Goal: Navigation & Orientation: Understand site structure

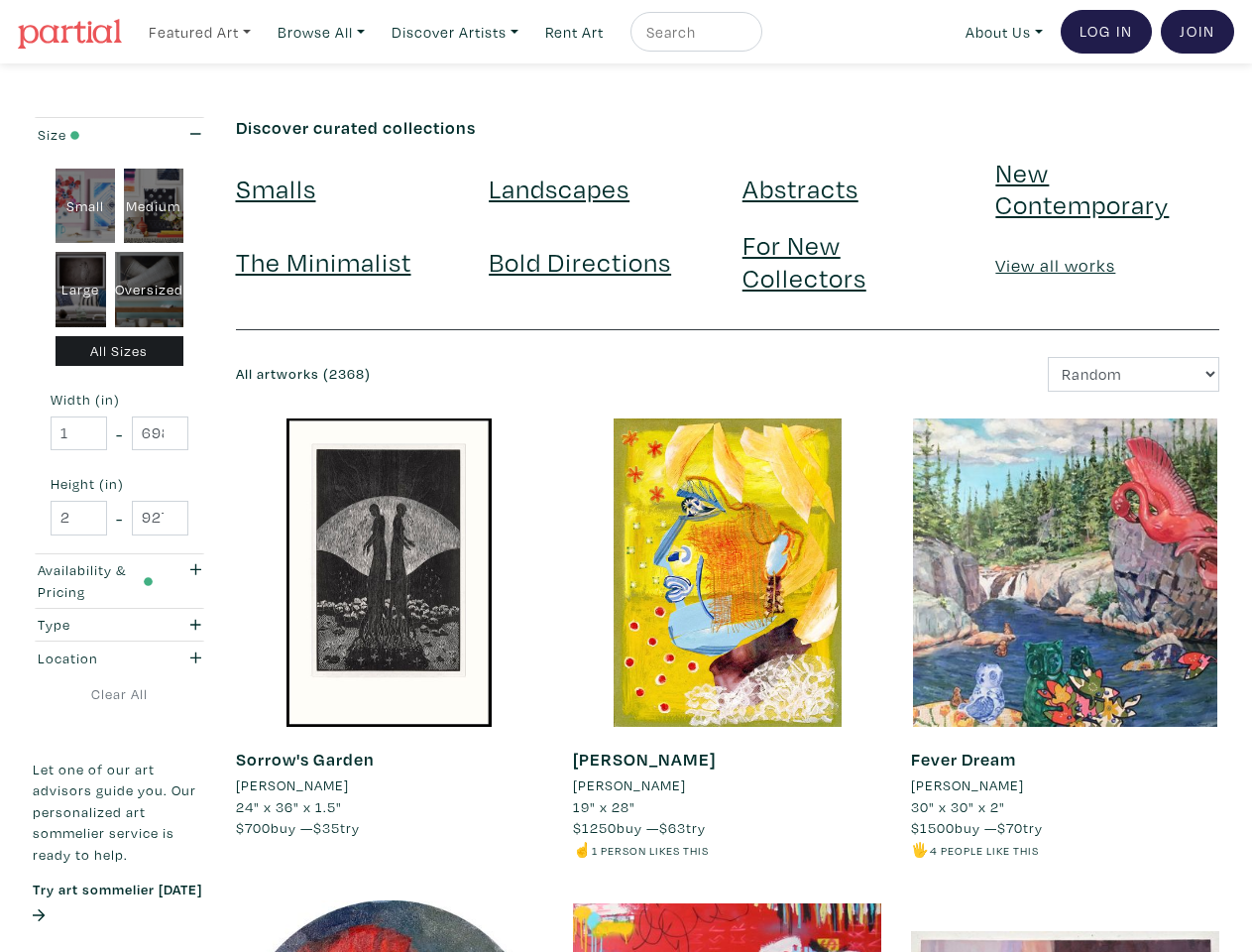
click at [201, 31] on link "Featured Art" at bounding box center [200, 32] width 120 height 41
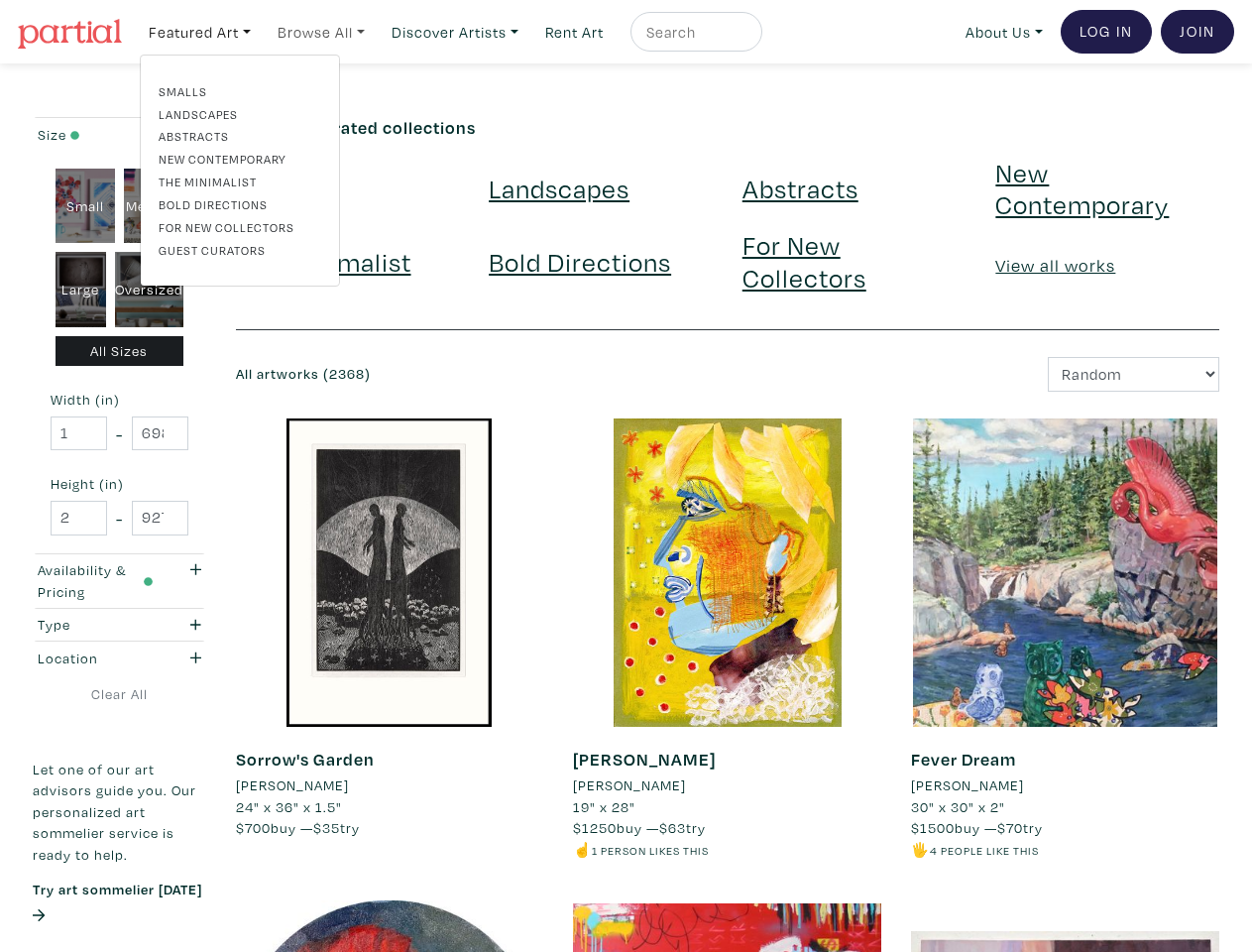
click at [260, 31] on link "Browse All" at bounding box center [200, 32] width 120 height 41
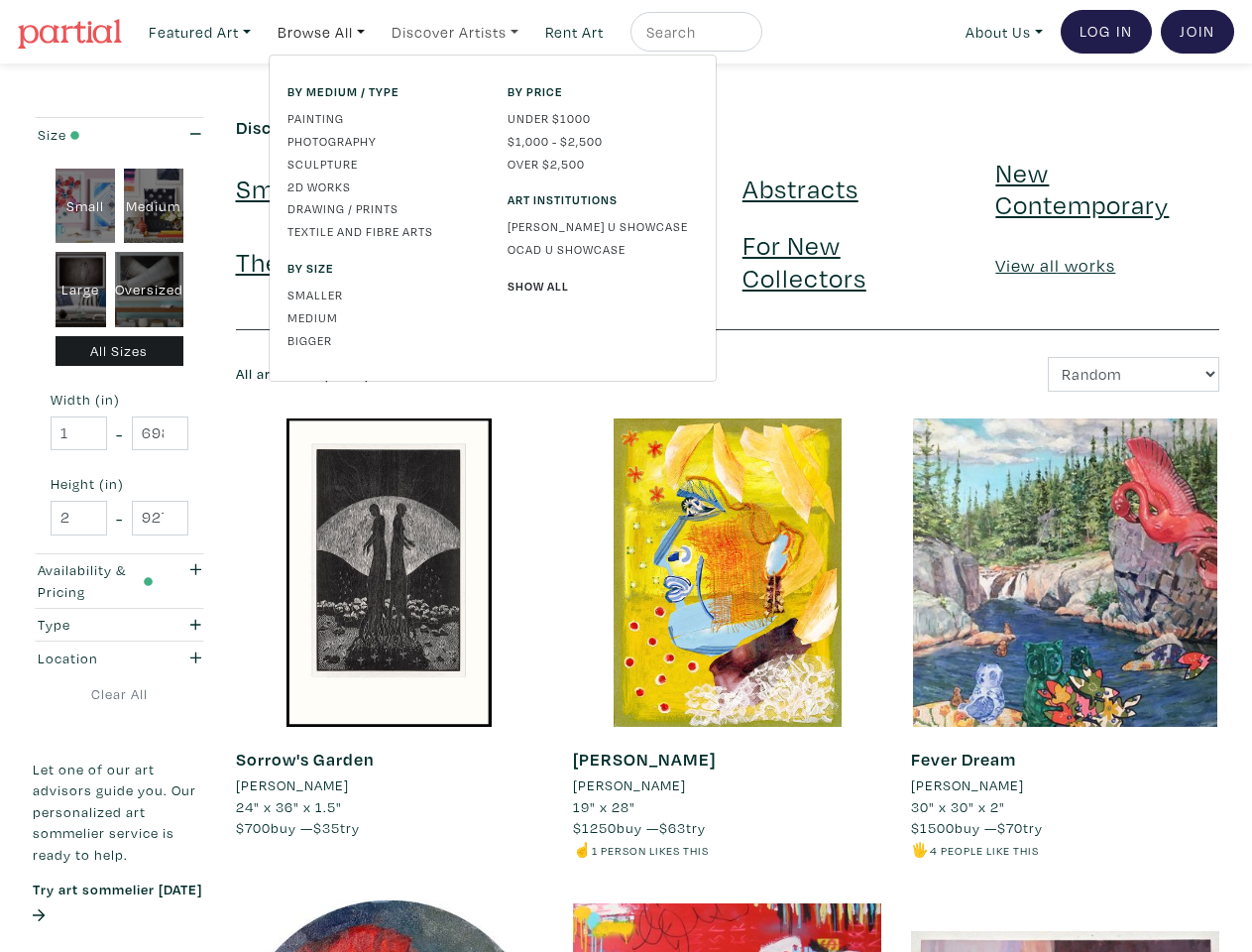
click at [260, 31] on link "Discover Artists" at bounding box center [200, 32] width 120 height 41
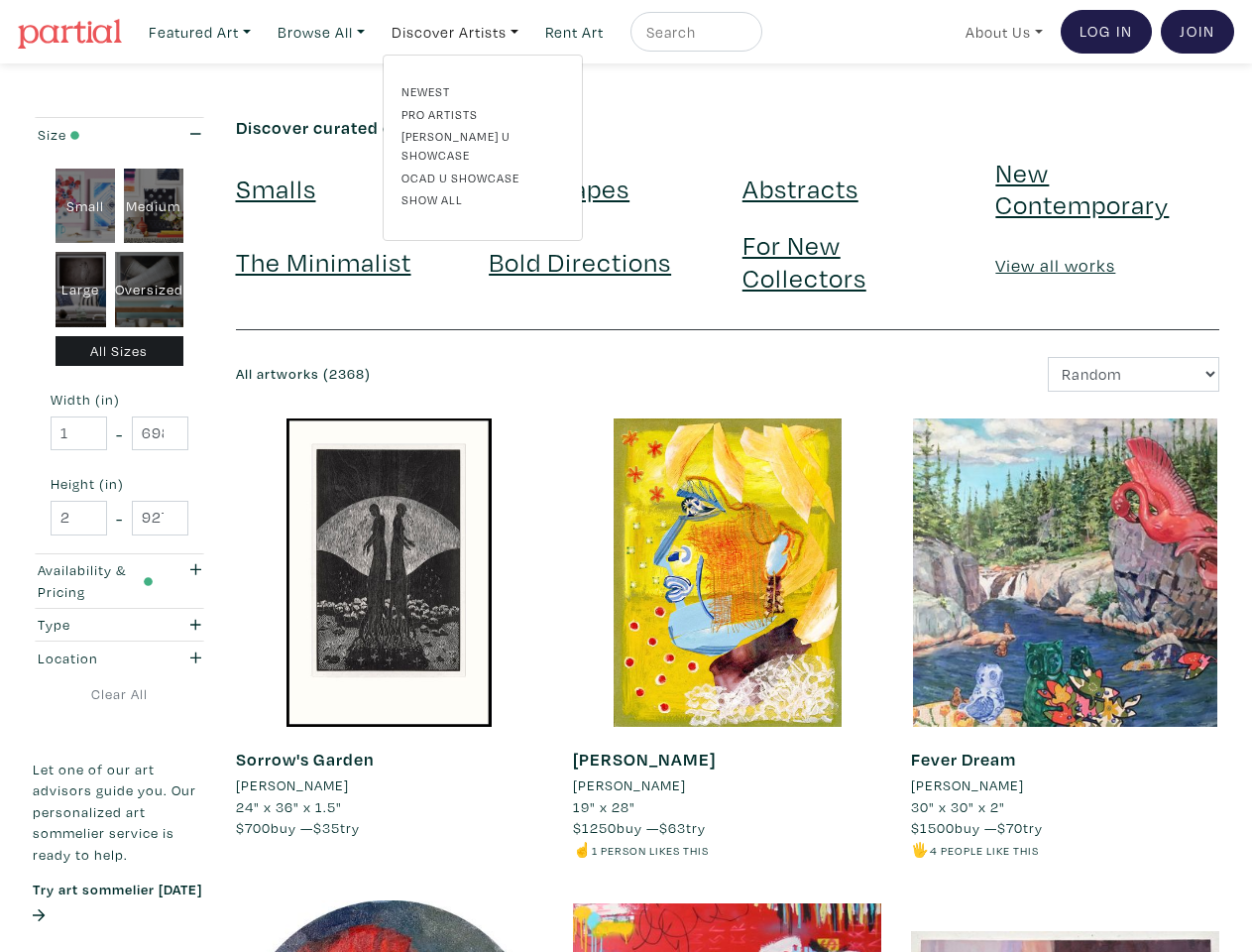
click at [1000, 31] on link "About Us" at bounding box center [1004, 32] width 95 height 41
